Goal: Transaction & Acquisition: Purchase product/service

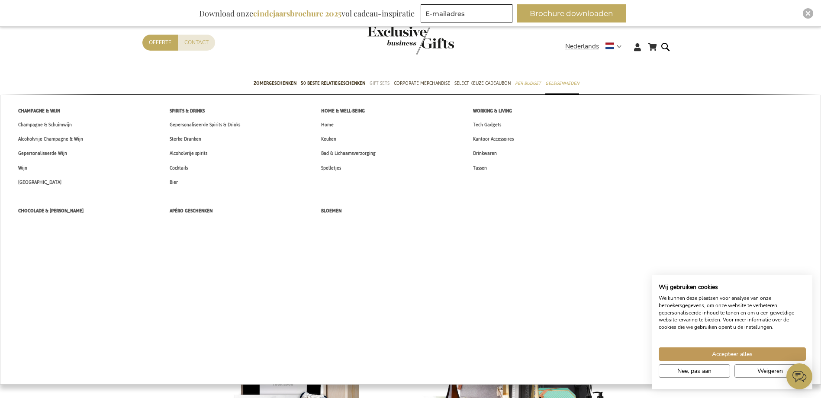
click at [381, 86] on span "Gift Sets" at bounding box center [379, 83] width 20 height 9
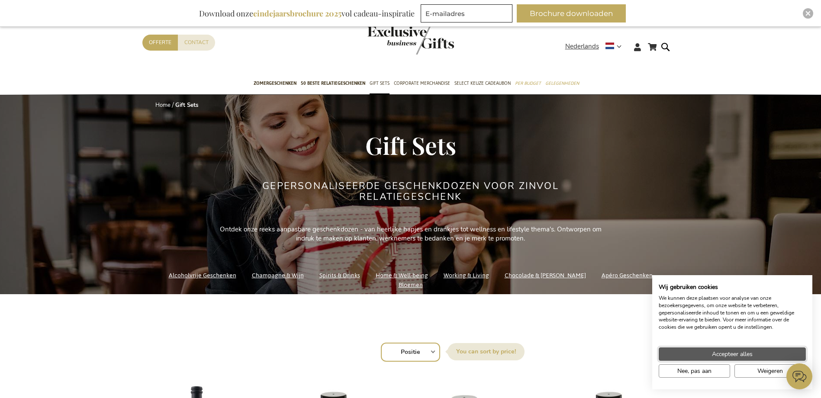
click at [712, 352] on span "Accepteer alles" at bounding box center [732, 354] width 41 height 9
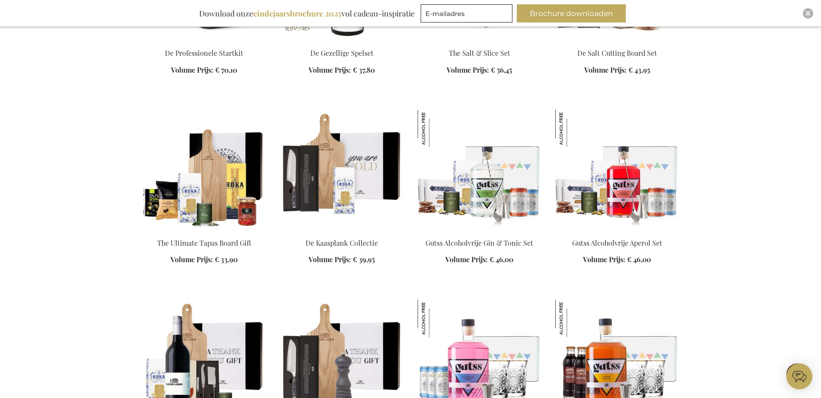
scroll to position [1038, 0]
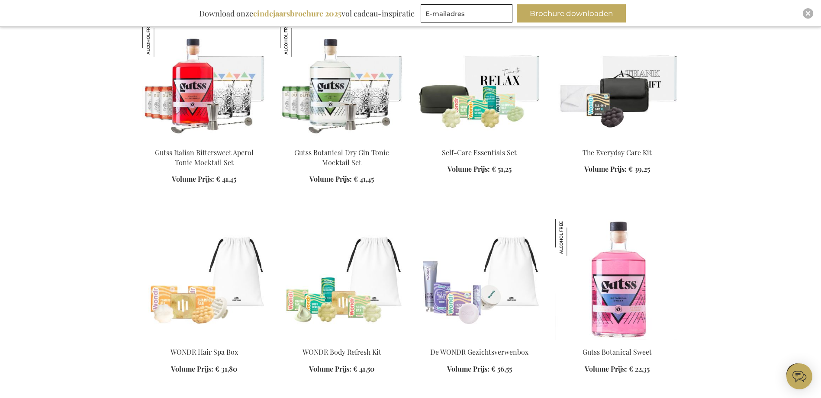
scroll to position [1427, 0]
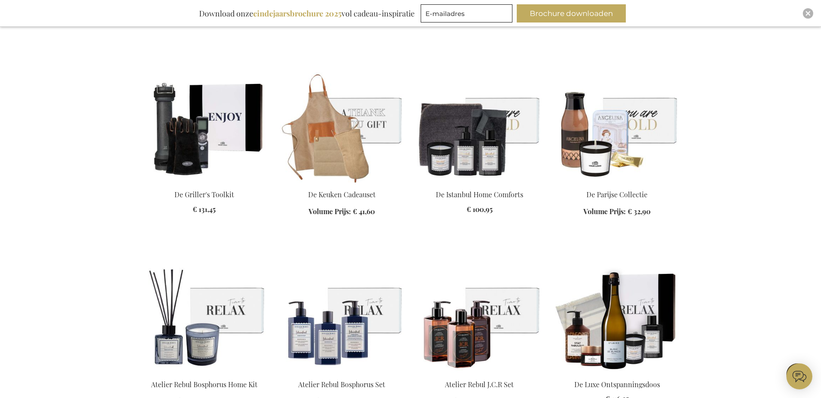
scroll to position [1990, 0]
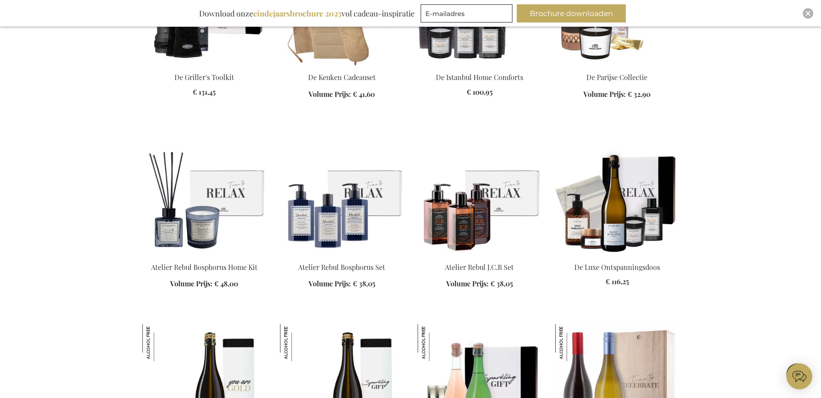
scroll to position [234, 0]
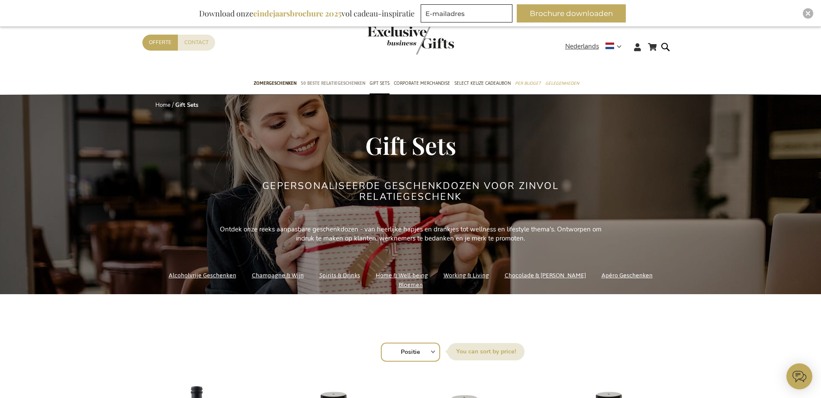
click at [340, 87] on span "50 beste relatiegeschenken" at bounding box center [333, 83] width 64 height 9
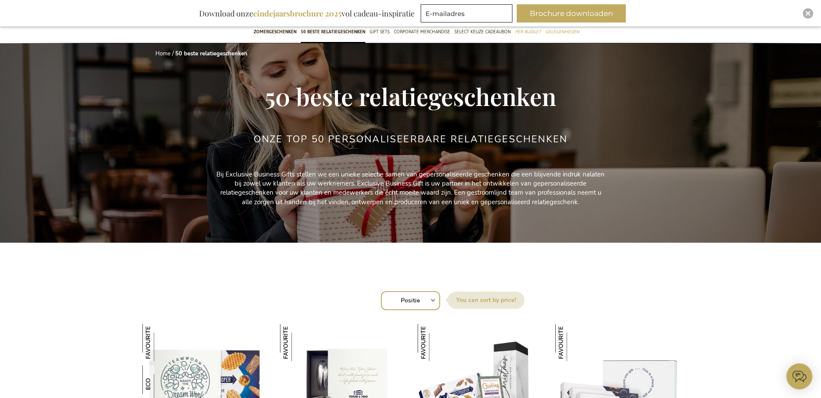
scroll to position [130, 0]
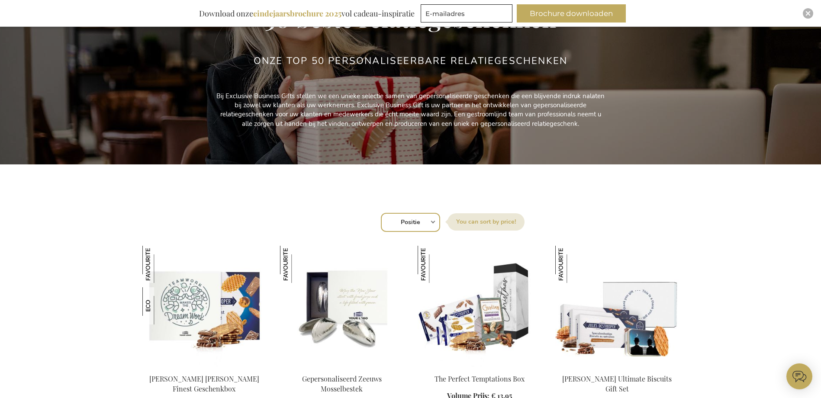
click at [427, 223] on select "Positie Best Sellers Meest bekeken Nieuw Biggest Saving Price: low to high Pric…" at bounding box center [410, 222] width 59 height 19
select select "price_asc"
click at [381, 213] on select "Positie Best Sellers Meest bekeken Nieuw Biggest Saving Price: low to high Pric…" at bounding box center [410, 222] width 59 height 19
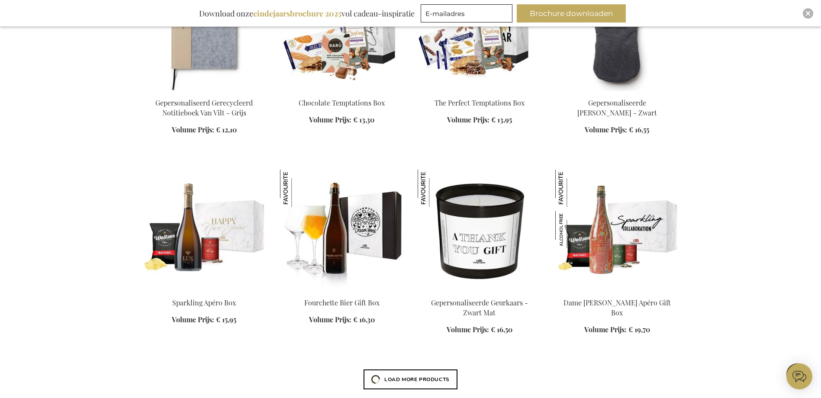
scroll to position [649, 0]
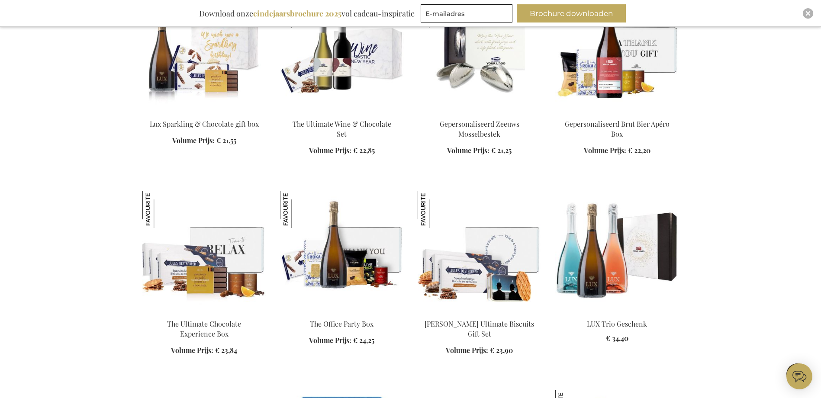
scroll to position [1341, 0]
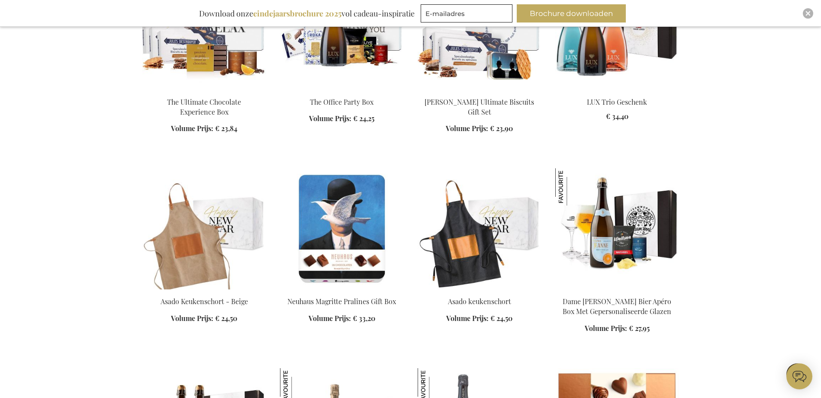
scroll to position [1384, 0]
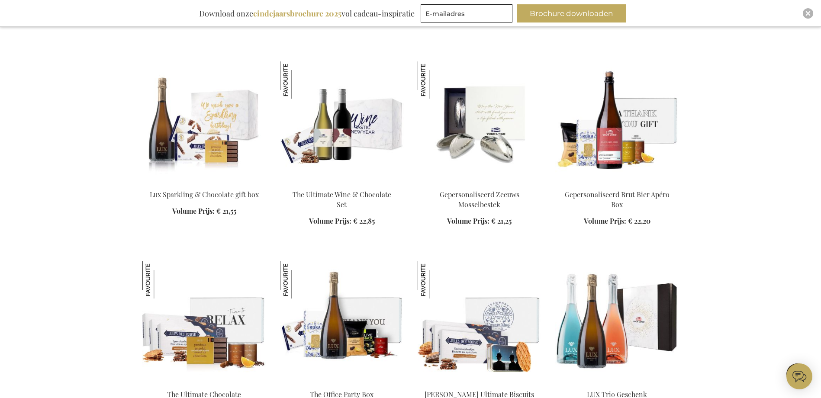
scroll to position [1038, 0]
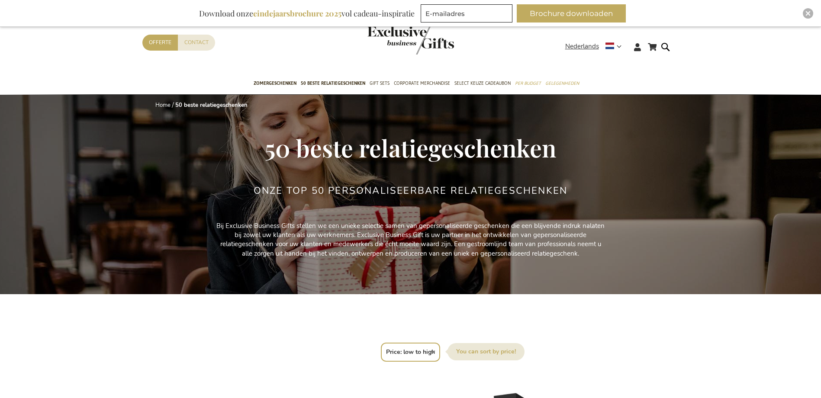
select select "price_asc"
